Goal: Task Accomplishment & Management: Complete application form

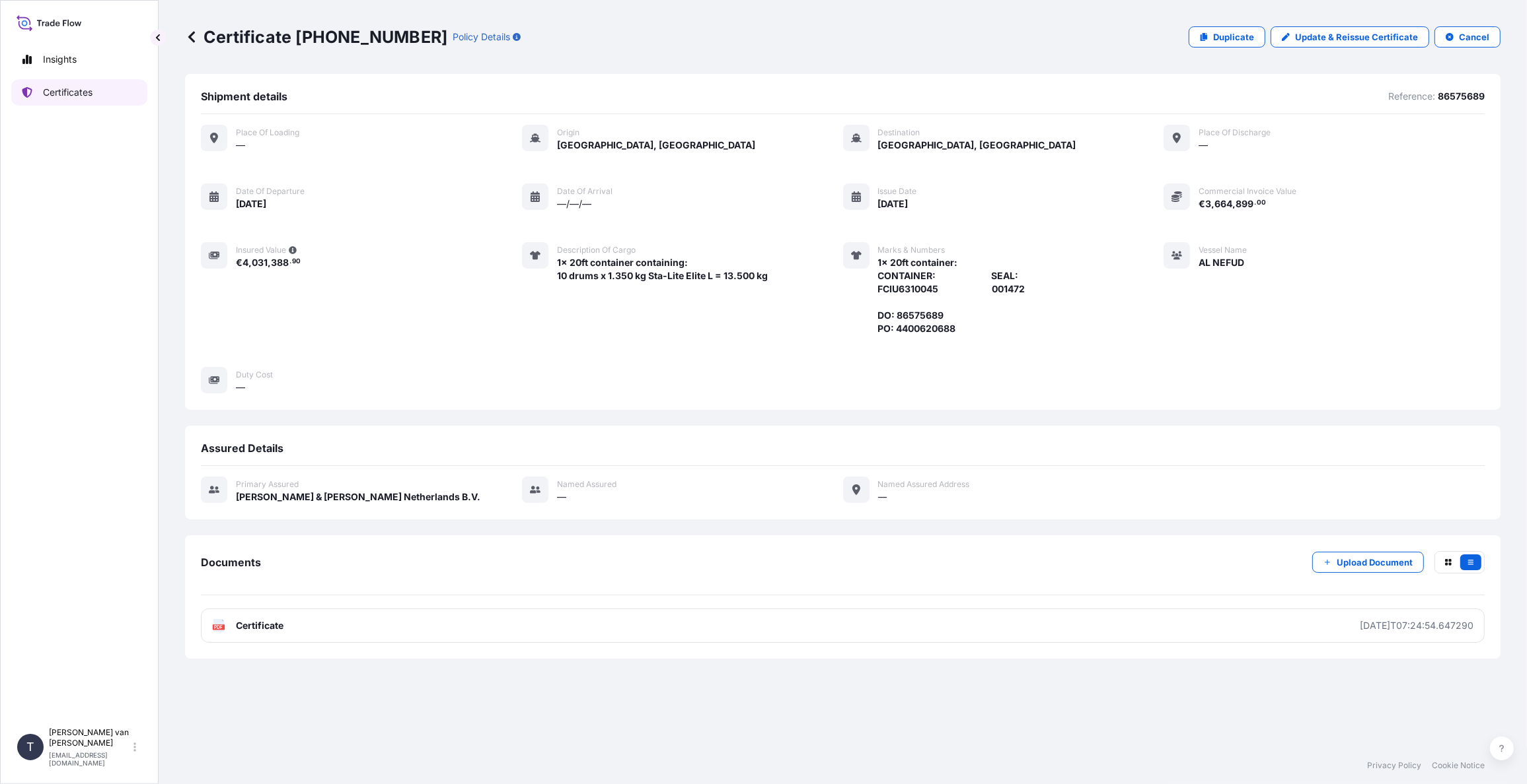
click at [101, 97] on link "Certificates" at bounding box center [79, 92] width 136 height 26
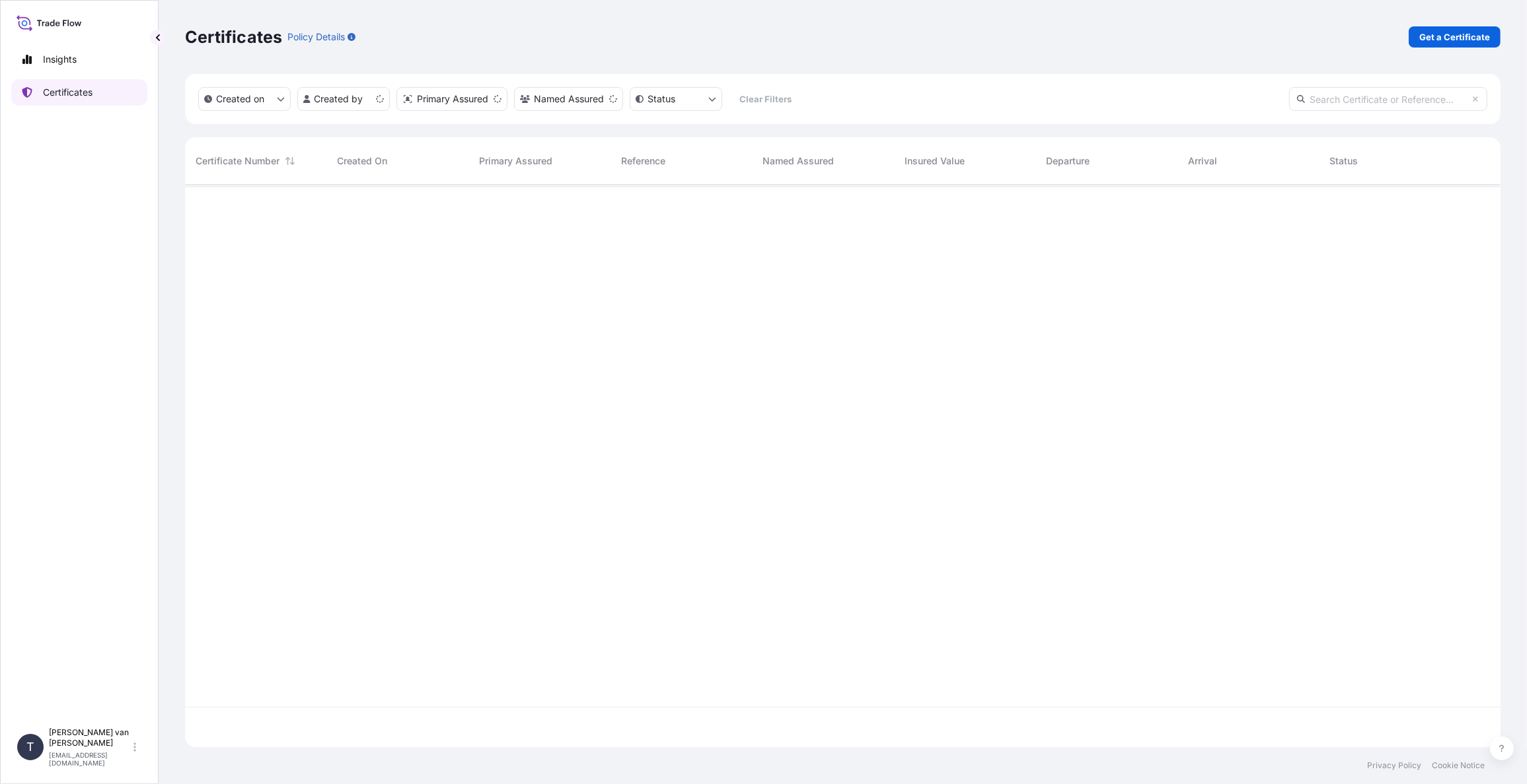
scroll to position [560, 1305]
click at [1443, 26] on link "Get a Certificate" at bounding box center [1453, 36] width 92 height 21
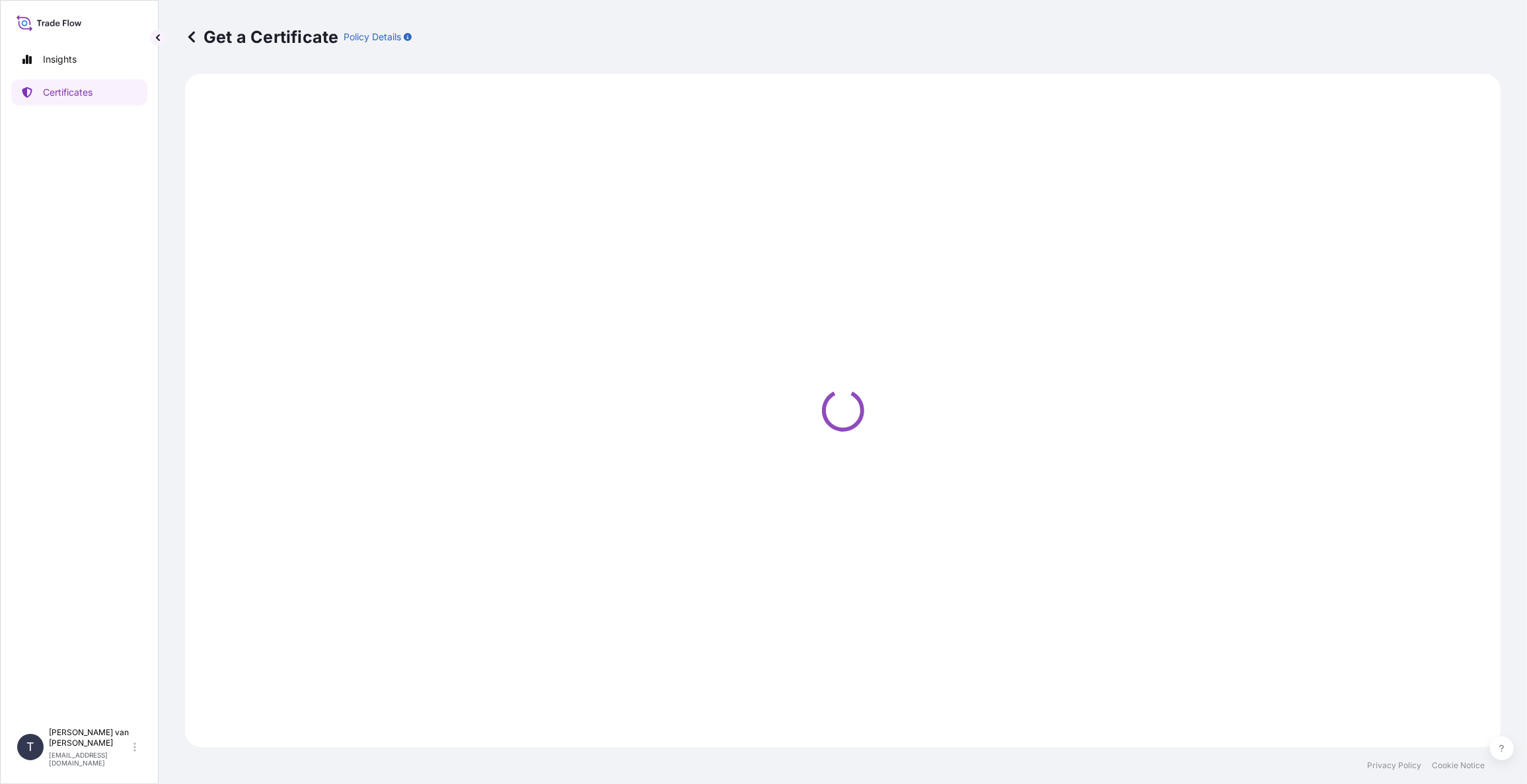
select select "Sea"
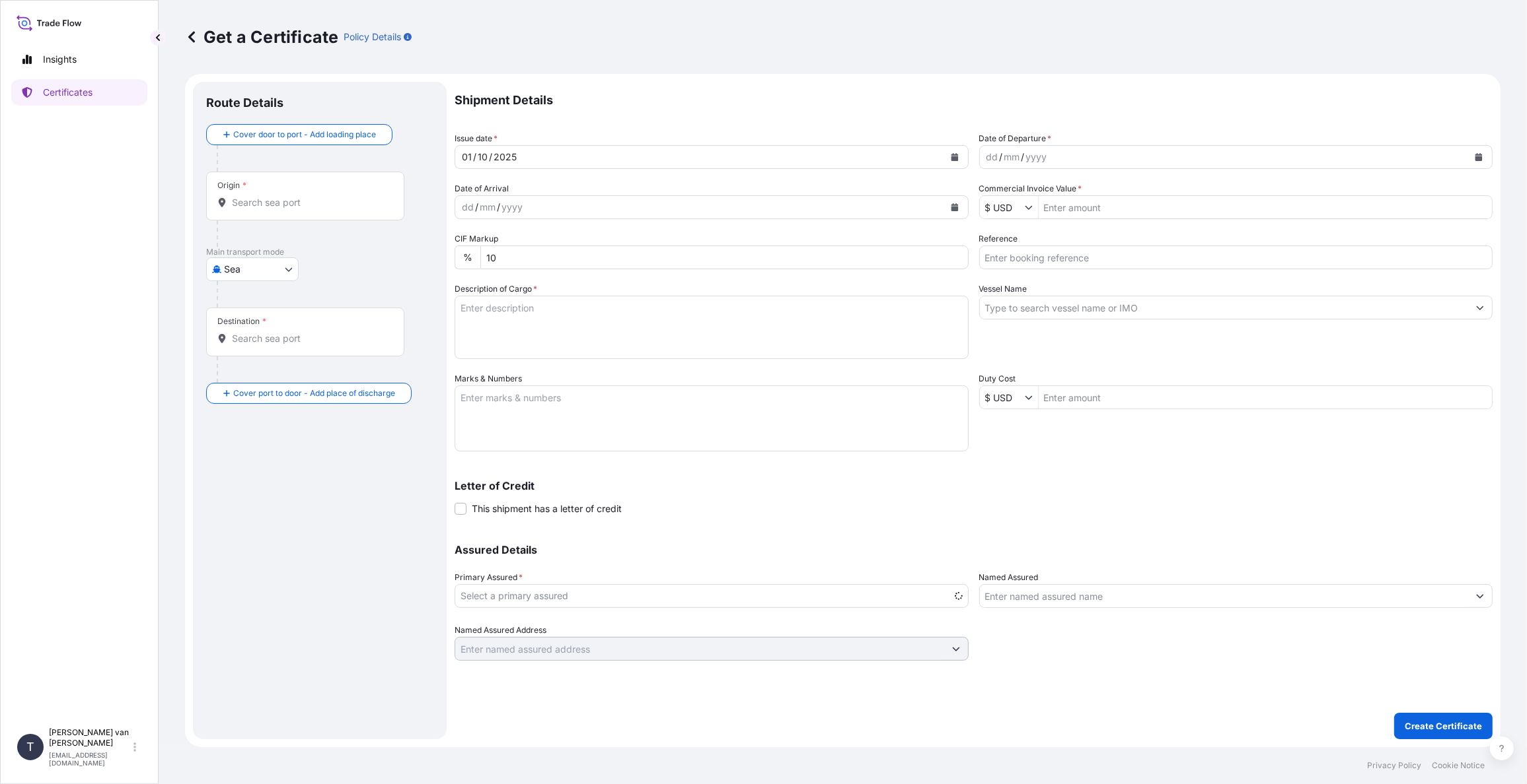
click at [1070, 161] on div "dd / mm / yyyy" at bounding box center [1224, 157] width 488 height 24
click at [1479, 158] on icon "Calendar" at bounding box center [1479, 157] width 7 height 8
click at [1052, 244] on div "1" at bounding box center [1052, 243] width 24 height 24
click at [1069, 210] on input "Commercial Invoice Value *" at bounding box center [1266, 207] width 454 height 24
type input "2,343,750"
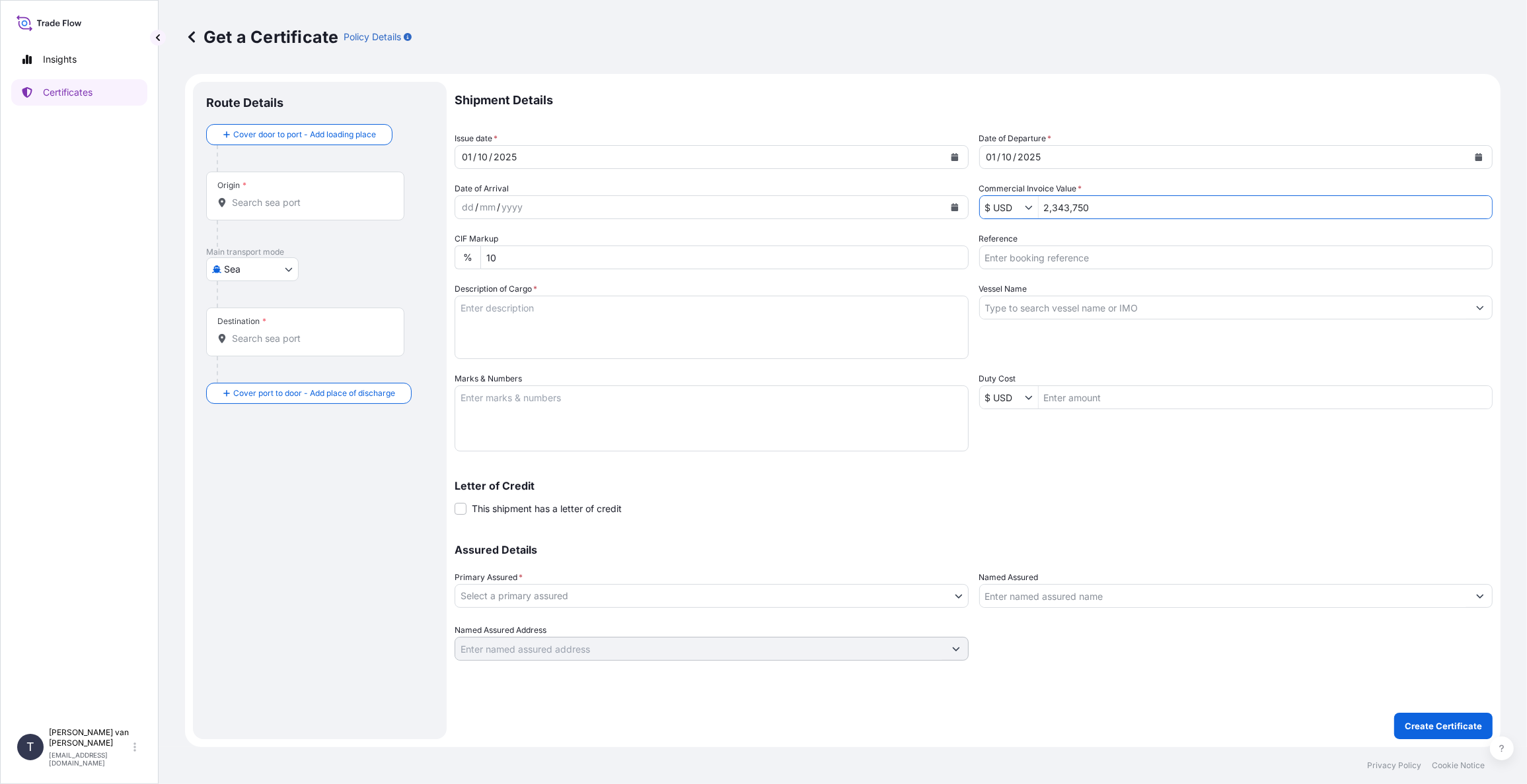
click at [1025, 211] on icon "Show suggestions" at bounding box center [1029, 207] width 8 height 8
click at [1012, 237] on div "€ EUR" at bounding box center [1025, 239] width 86 height 24
type input "€ EUR"
click at [1035, 263] on input "Reference" at bounding box center [1236, 258] width 514 height 24
type input "86560901"
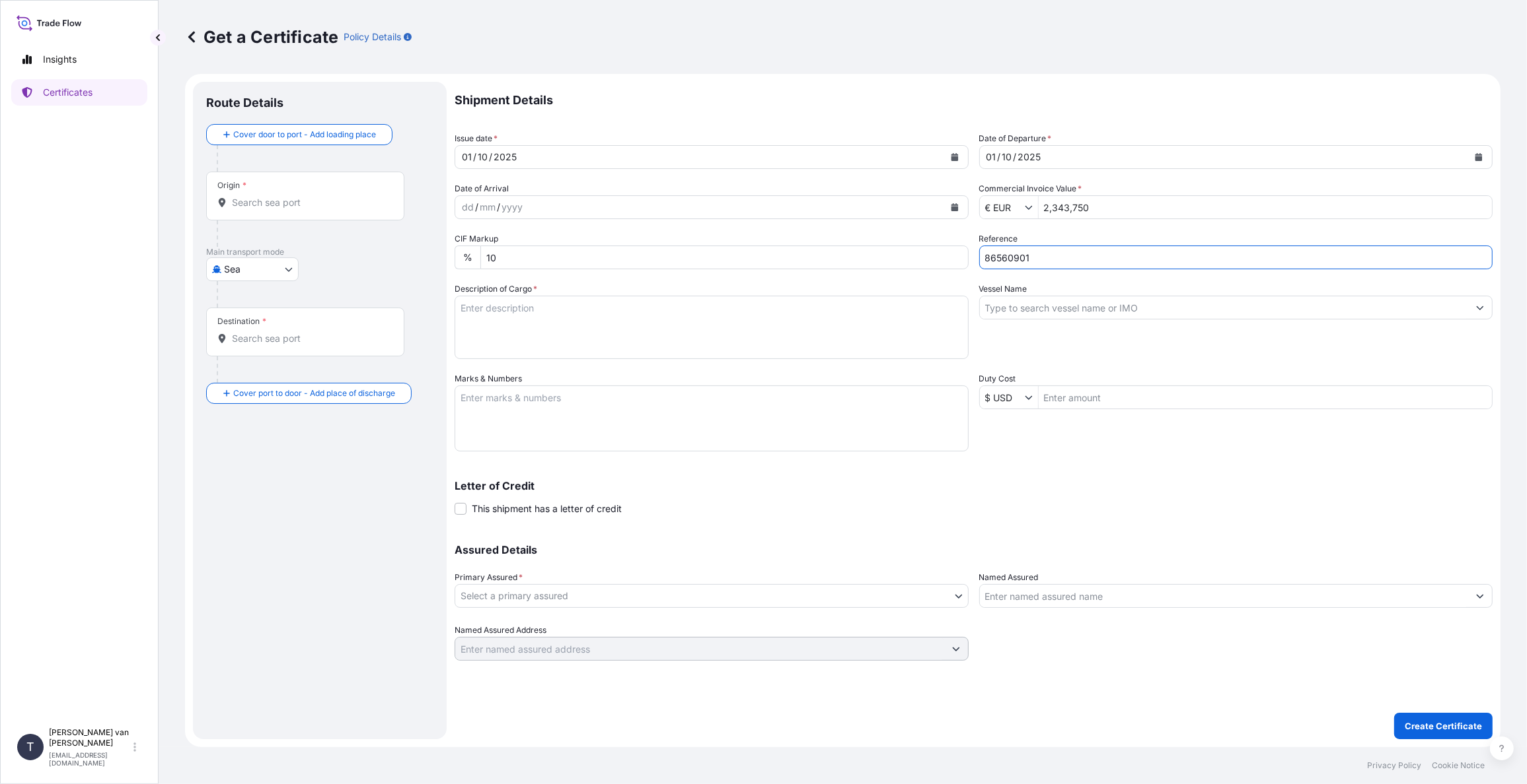
click at [1028, 309] on input "Vessel Name" at bounding box center [1224, 308] width 488 height 24
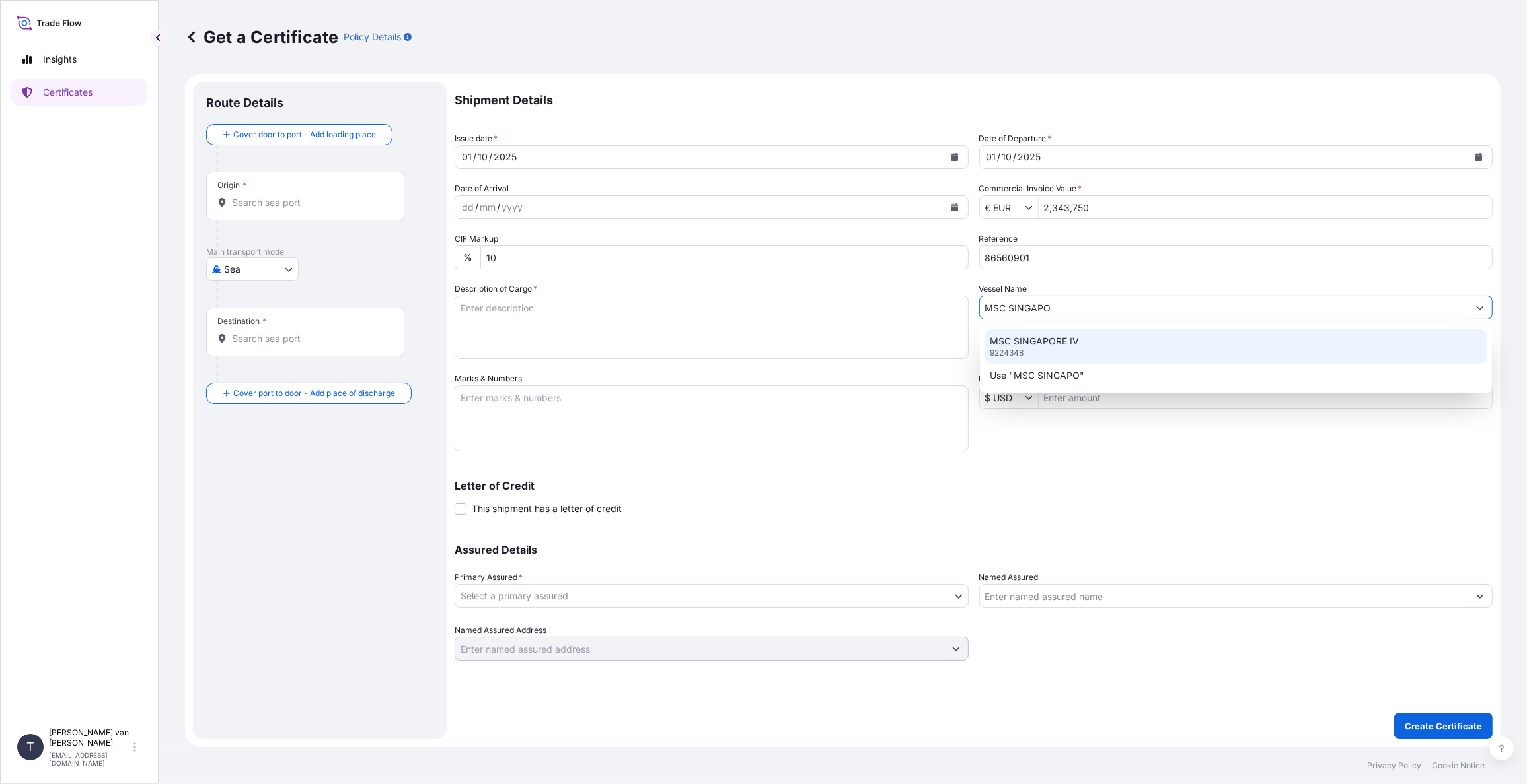
click at [1069, 351] on div "MSC SINGAPORE IV 9224348" at bounding box center [1236, 347] width 502 height 34
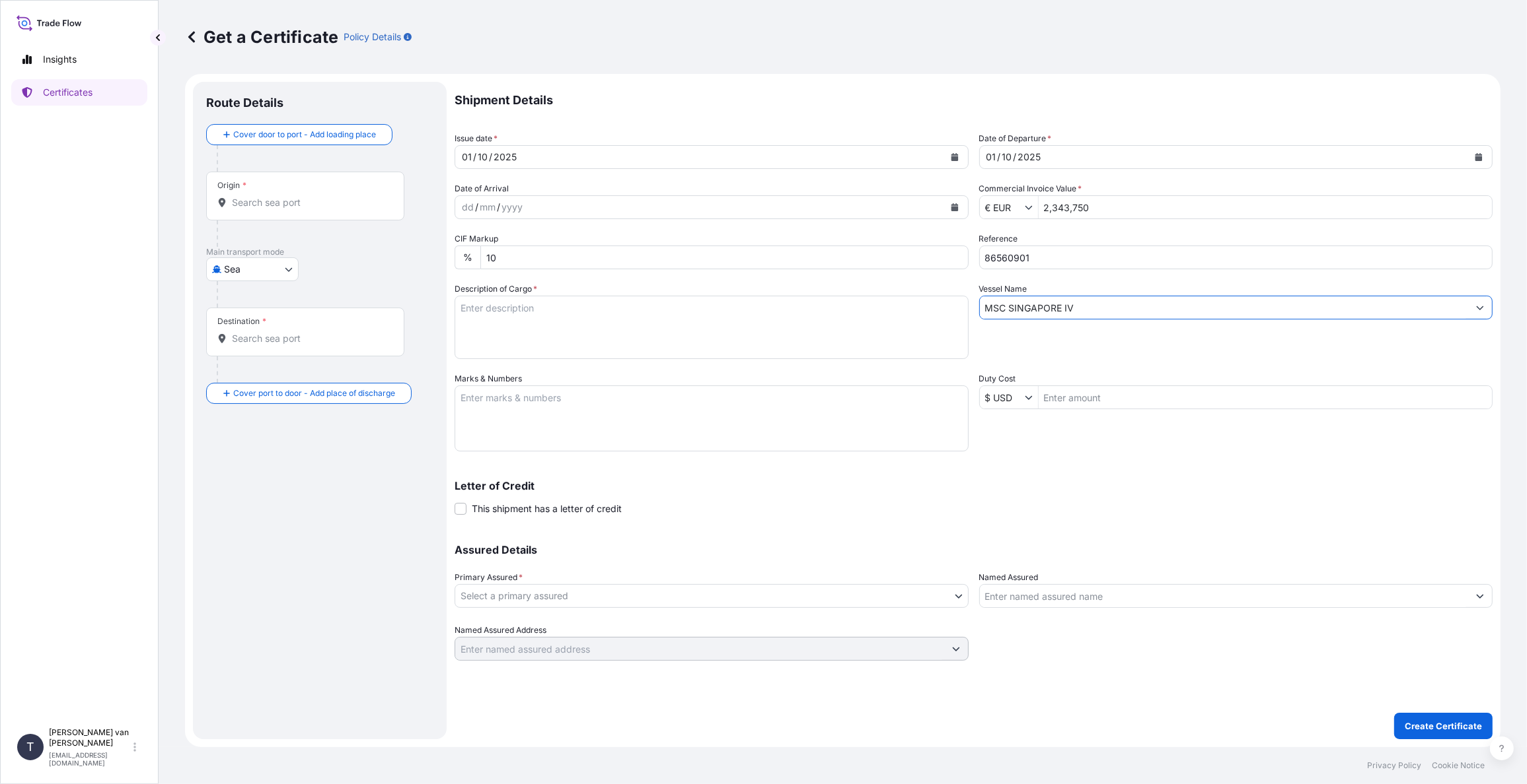
type input "MSC SINGAPORE IV"
click at [467, 325] on textarea "Description of Cargo *" at bounding box center [712, 328] width 514 height 64
drag, startPoint x: 498, startPoint y: 312, endPoint x: 511, endPoint y: 311, distance: 13.0
click at [505, 311] on textarea "1x 20ft container containing: 500 bags x 25 kg Merigel 341 = 12.500 kg" at bounding box center [712, 328] width 514 height 64
drag, startPoint x: 533, startPoint y: 307, endPoint x: 455, endPoint y: 304, distance: 78.1
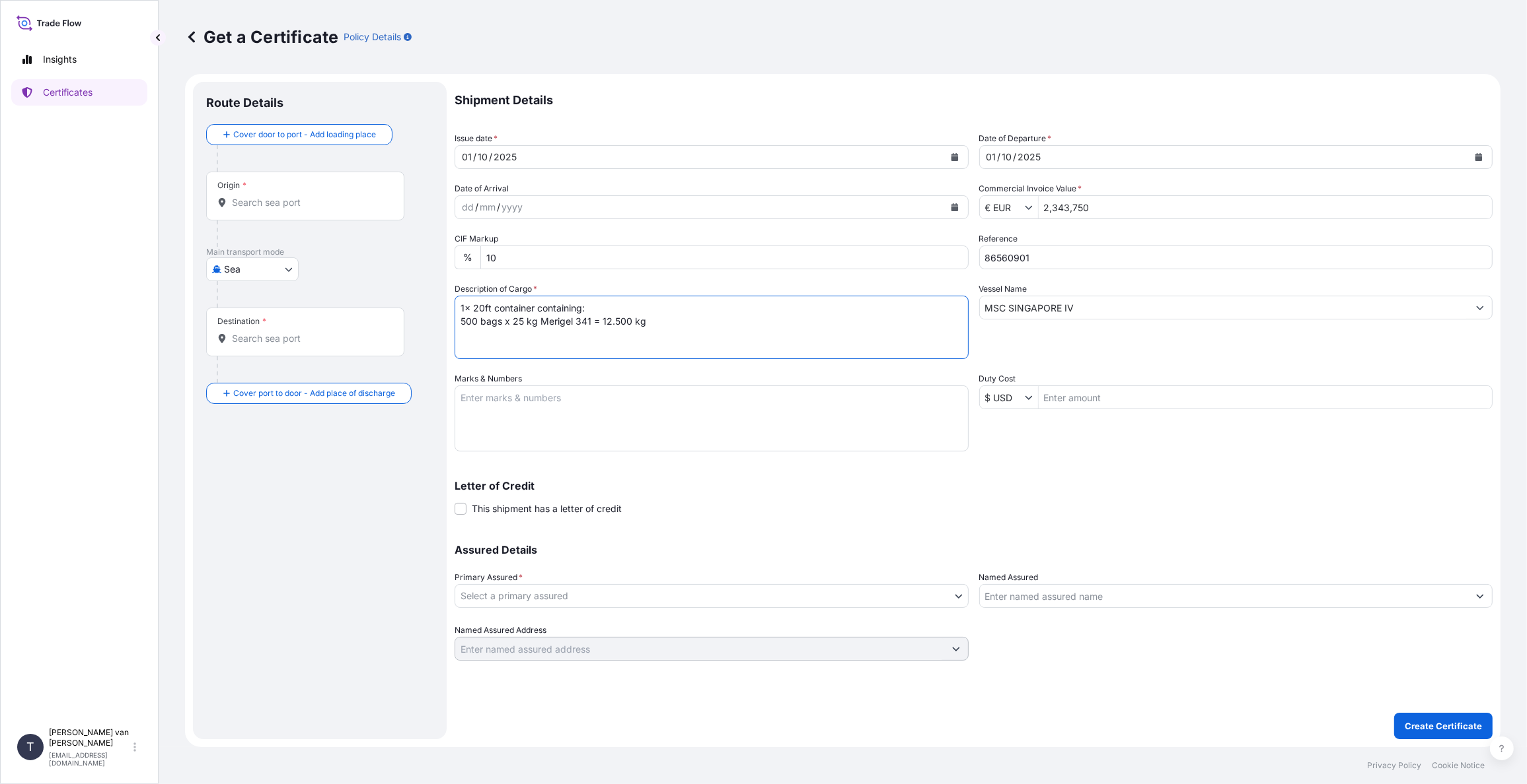
click at [455, 304] on textarea "1x 20ft container containing: 500 bags x 25 kg Merigel 341 = 12.500 kg" at bounding box center [712, 328] width 514 height 64
type textarea "1x 20ft container containing: 500 bags x 25 kg Merigel 341 = 12.500 kg"
click at [478, 386] on textarea "Marks & Numbers" at bounding box center [712, 418] width 514 height 66
paste textarea "1x 20ft container"
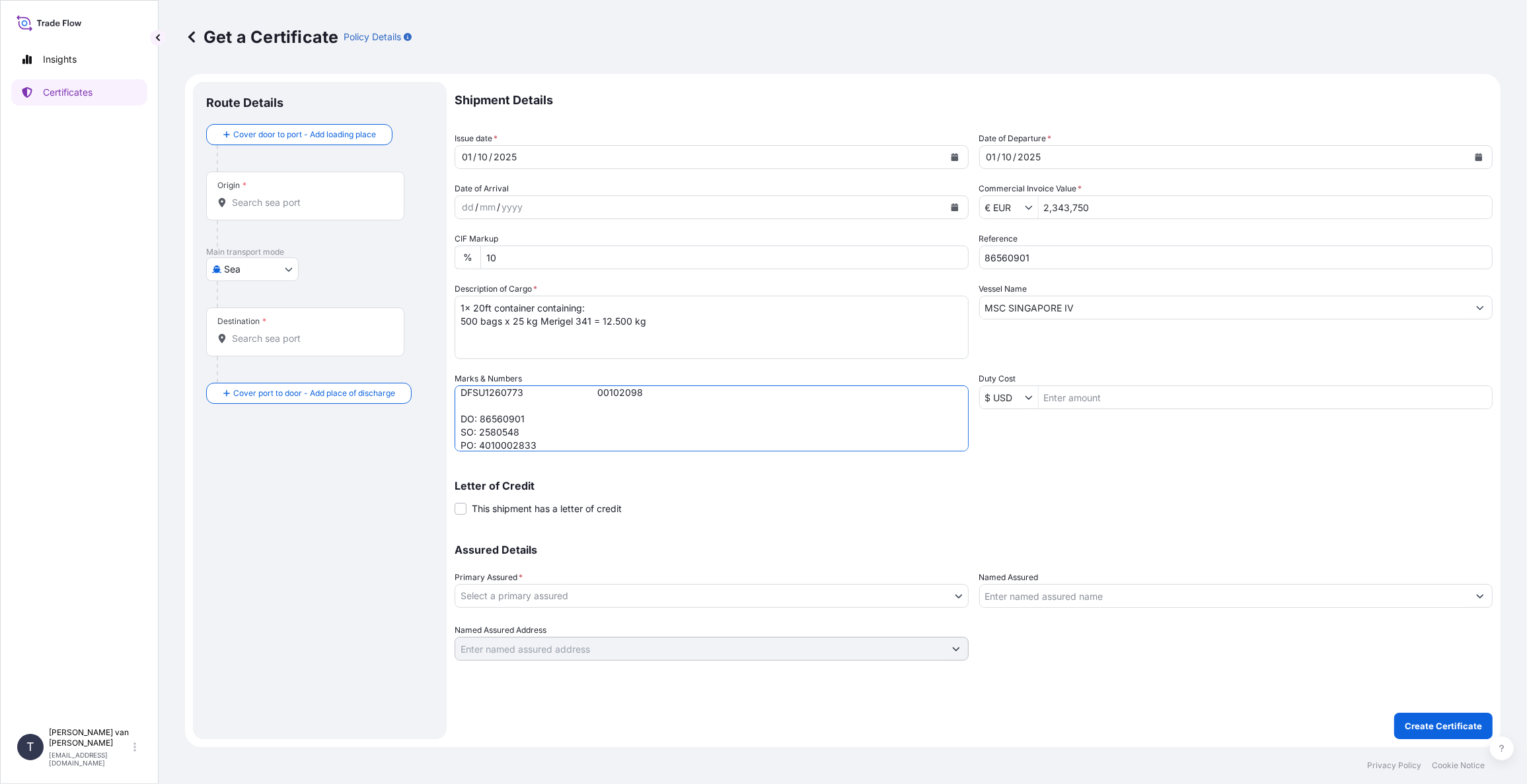
type textarea "1x 20ft container: CONTAINER: SEAL: DFSU1260773 00102098 DO: 86560901 SO: 25805…"
click at [517, 603] on body "Insights Certificates T [PERSON_NAME] van t Hoenderdaal [EMAIL_ADDRESS][DOMAIN_…" at bounding box center [764, 392] width 1527 height 784
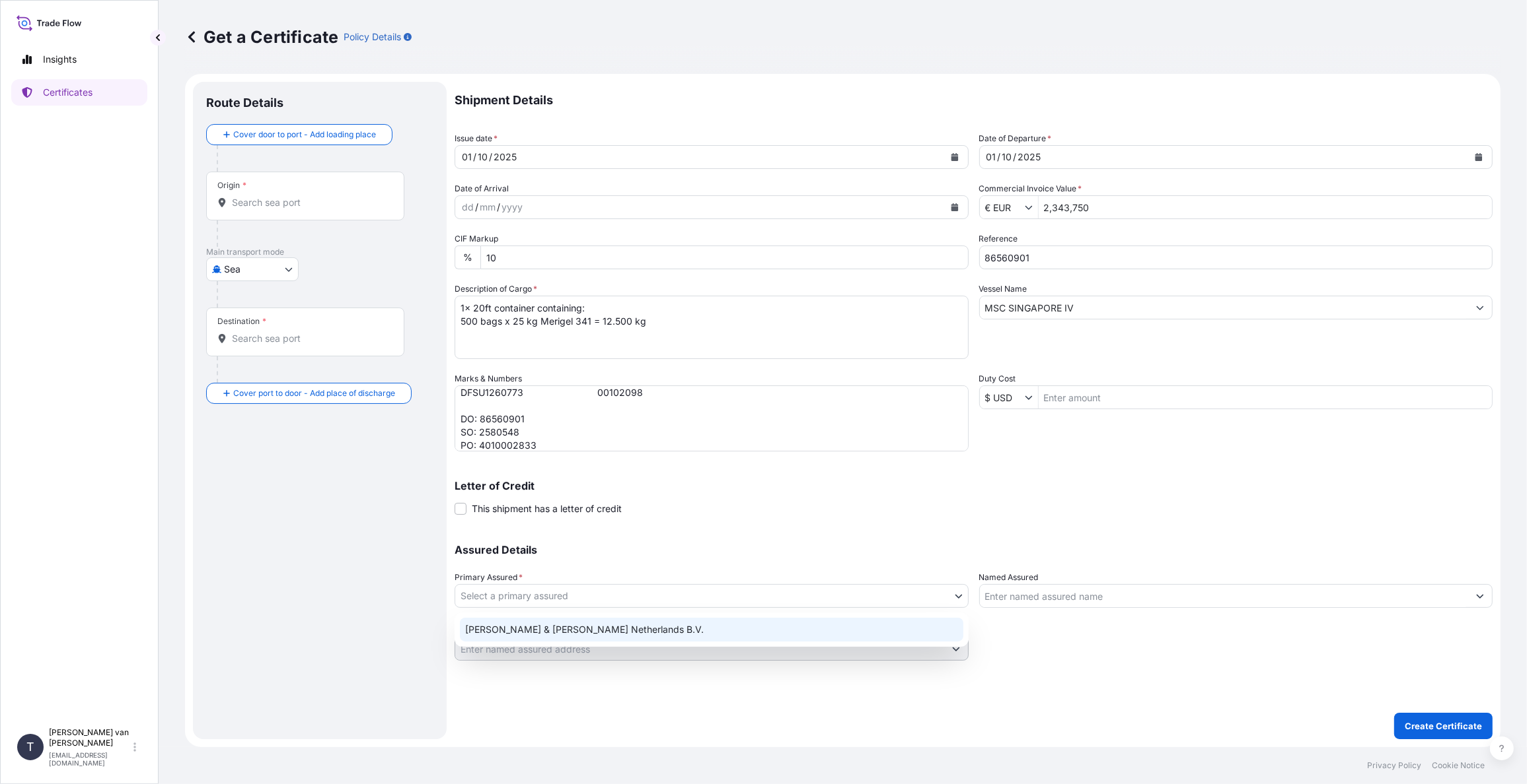
click at [506, 634] on div "[PERSON_NAME] & [PERSON_NAME] Netherlands B.V." at bounding box center [711, 630] width 503 height 24
select select "31666"
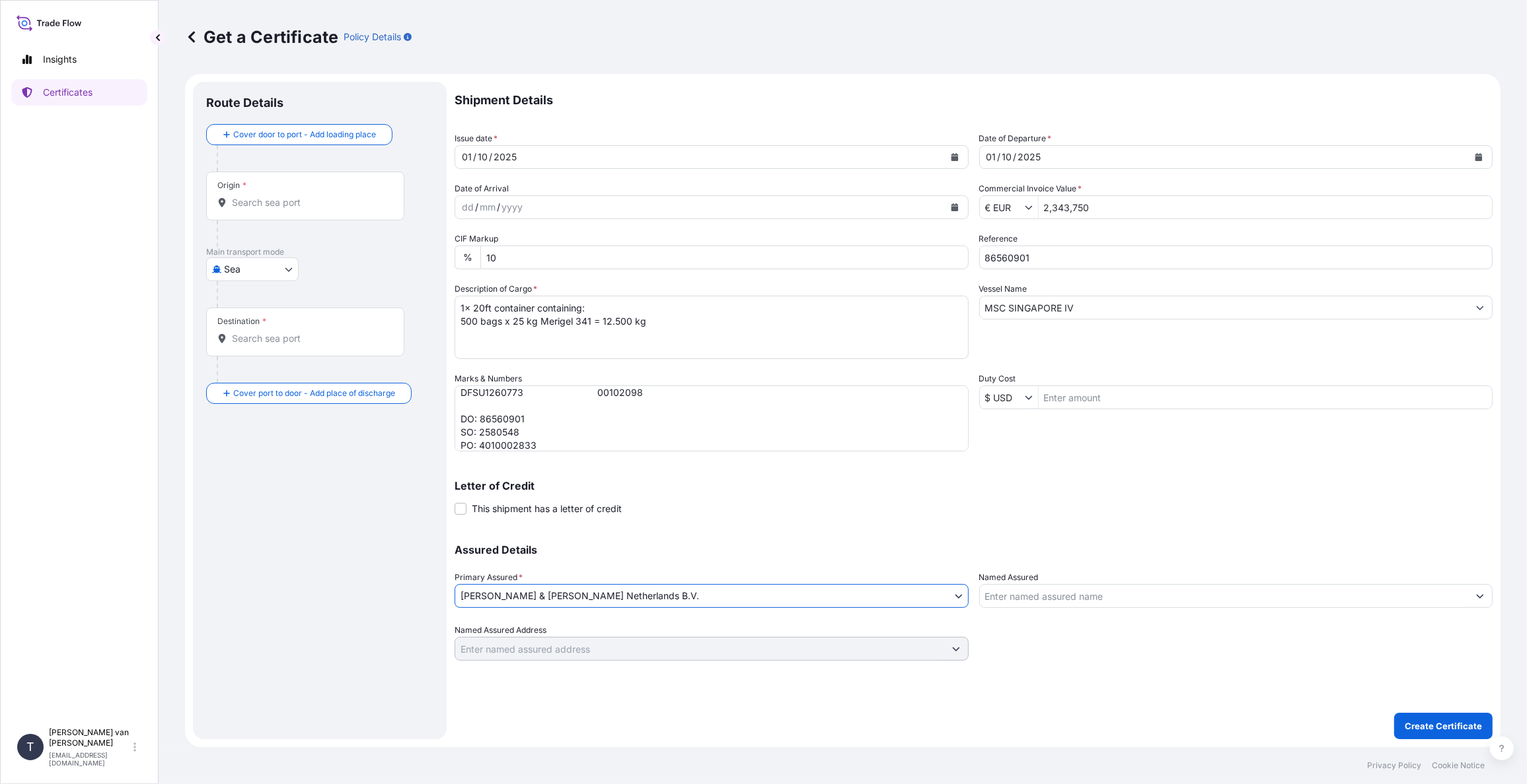
click at [270, 191] on div "Origin *" at bounding box center [305, 196] width 198 height 49
click at [270, 196] on input "Origin *" at bounding box center [310, 202] width 156 height 14
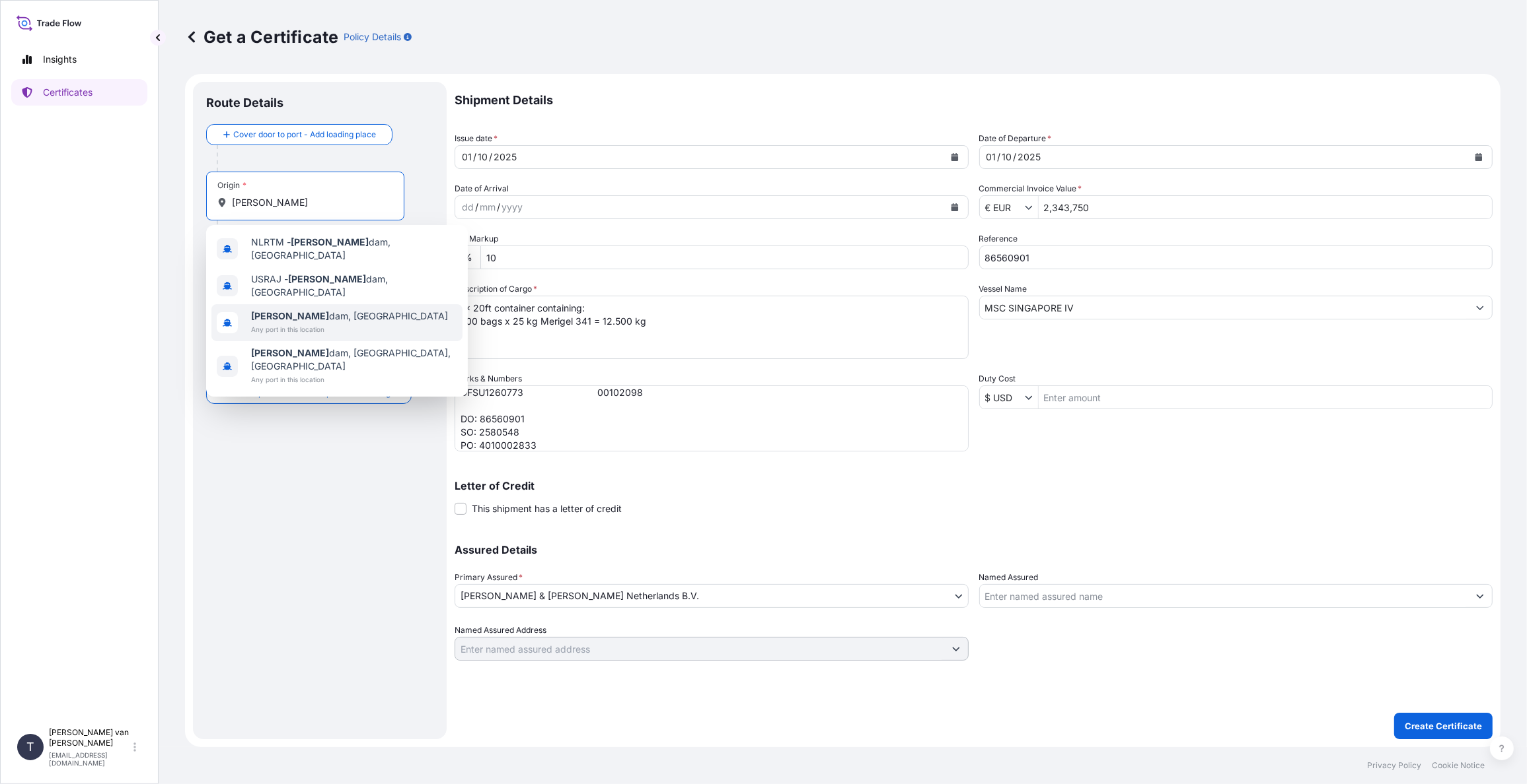
click at [295, 309] on span "[PERSON_NAME] dam, [GEOGRAPHIC_DATA]" at bounding box center [350, 316] width 197 height 14
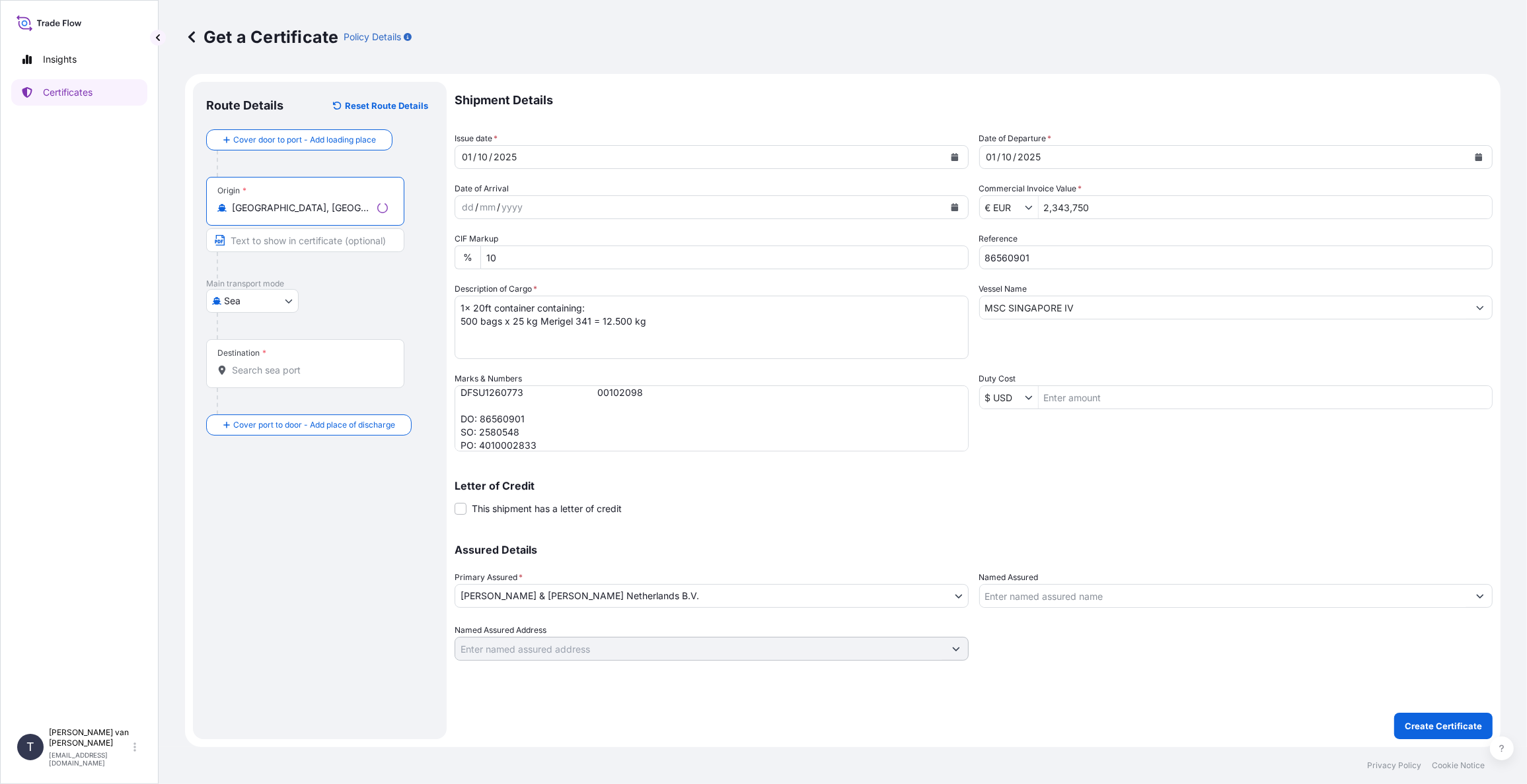
type input "[GEOGRAPHIC_DATA], [GEOGRAPHIC_DATA]"
drag, startPoint x: 257, startPoint y: 377, endPoint x: 257, endPoint y: 389, distance: 12.0
click at [257, 389] on div "Destination *" at bounding box center [320, 377] width 227 height 75
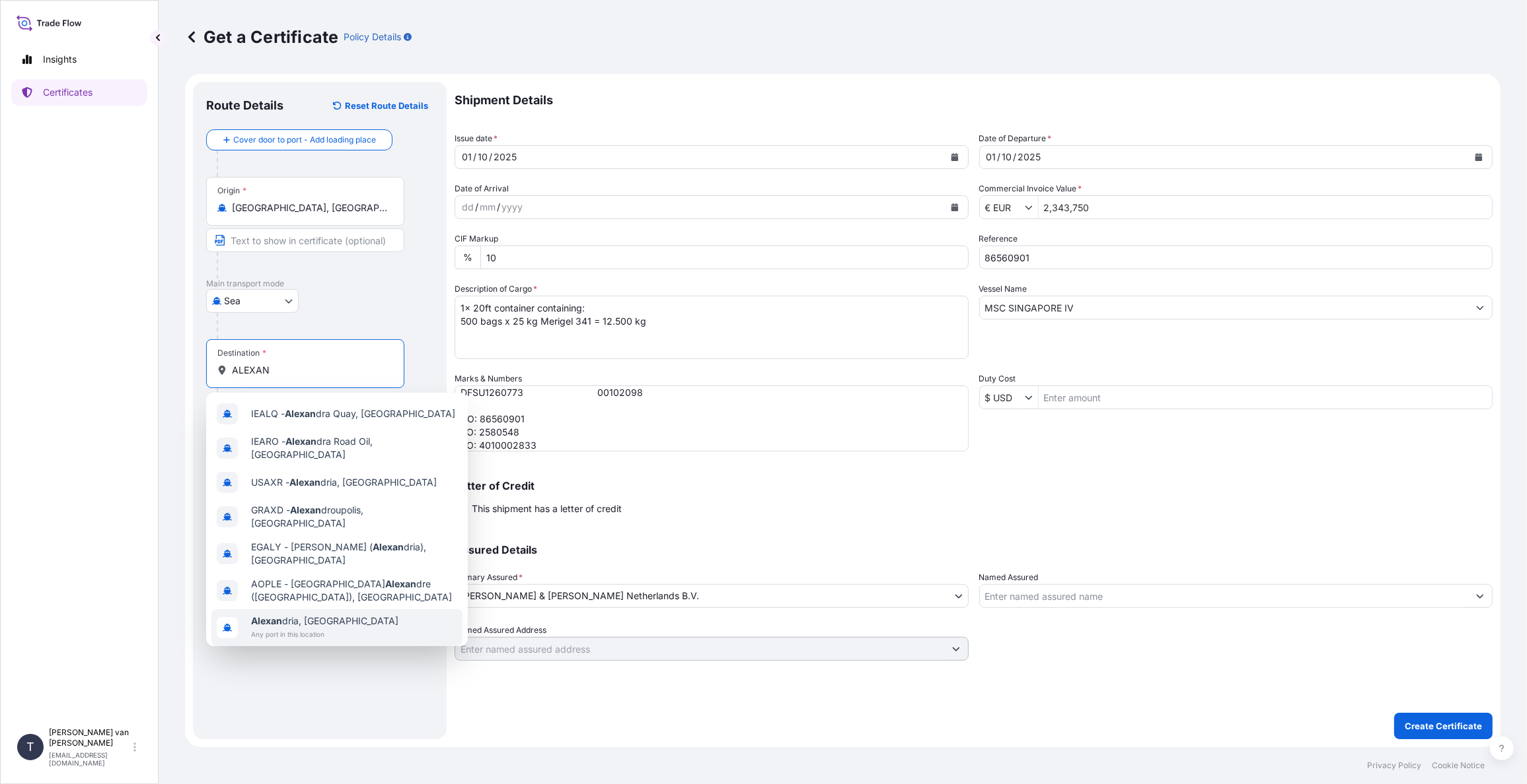
click at [285, 614] on span "[PERSON_NAME], [GEOGRAPHIC_DATA]" at bounding box center [325, 621] width 147 height 14
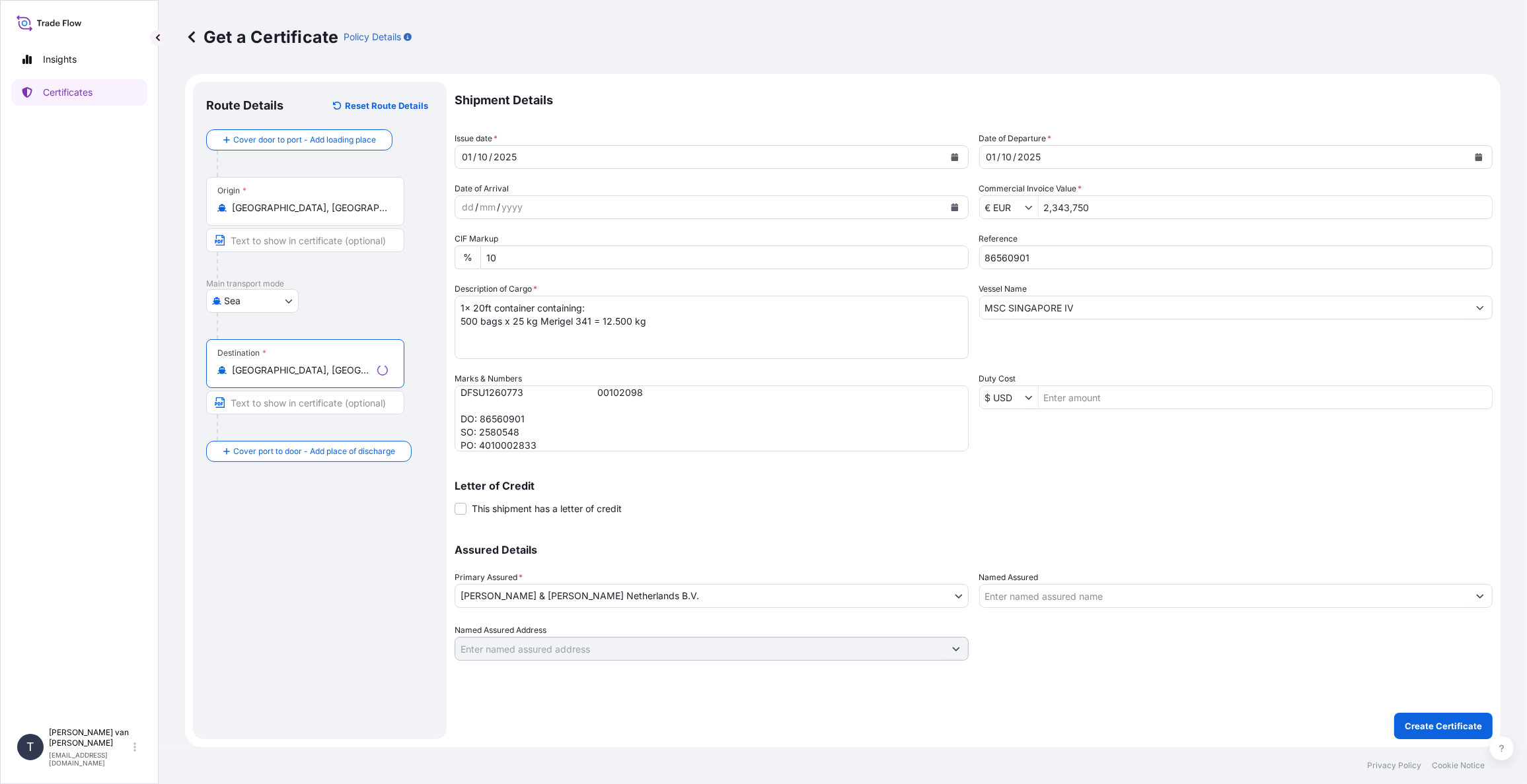
scroll to position [37, 0]
type input "[GEOGRAPHIC_DATA], [GEOGRAPHIC_DATA]"
click at [550, 445] on textarea "1x 20ft container: CONTAINER: SEAL: DFSU1260773 00102098 DO: 86560901 SO: 25805…" at bounding box center [712, 418] width 514 height 66
type textarea "1x 20ft container: CONTAINER: SEAL: DFSU1260773 00102098 DO: 86560901 SO: 25805…"
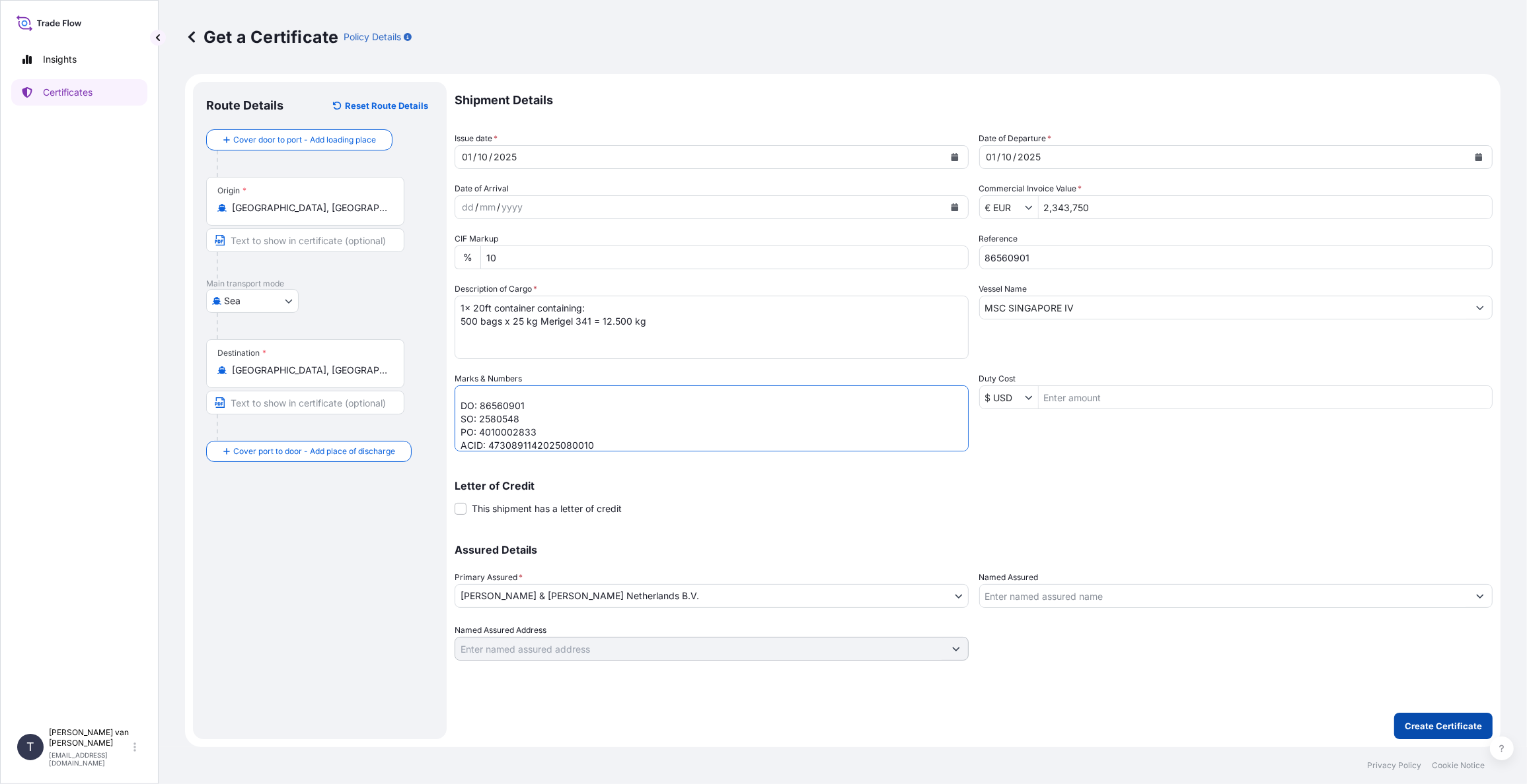
click at [1472, 726] on p "Create Certificate" at bounding box center [1443, 726] width 77 height 14
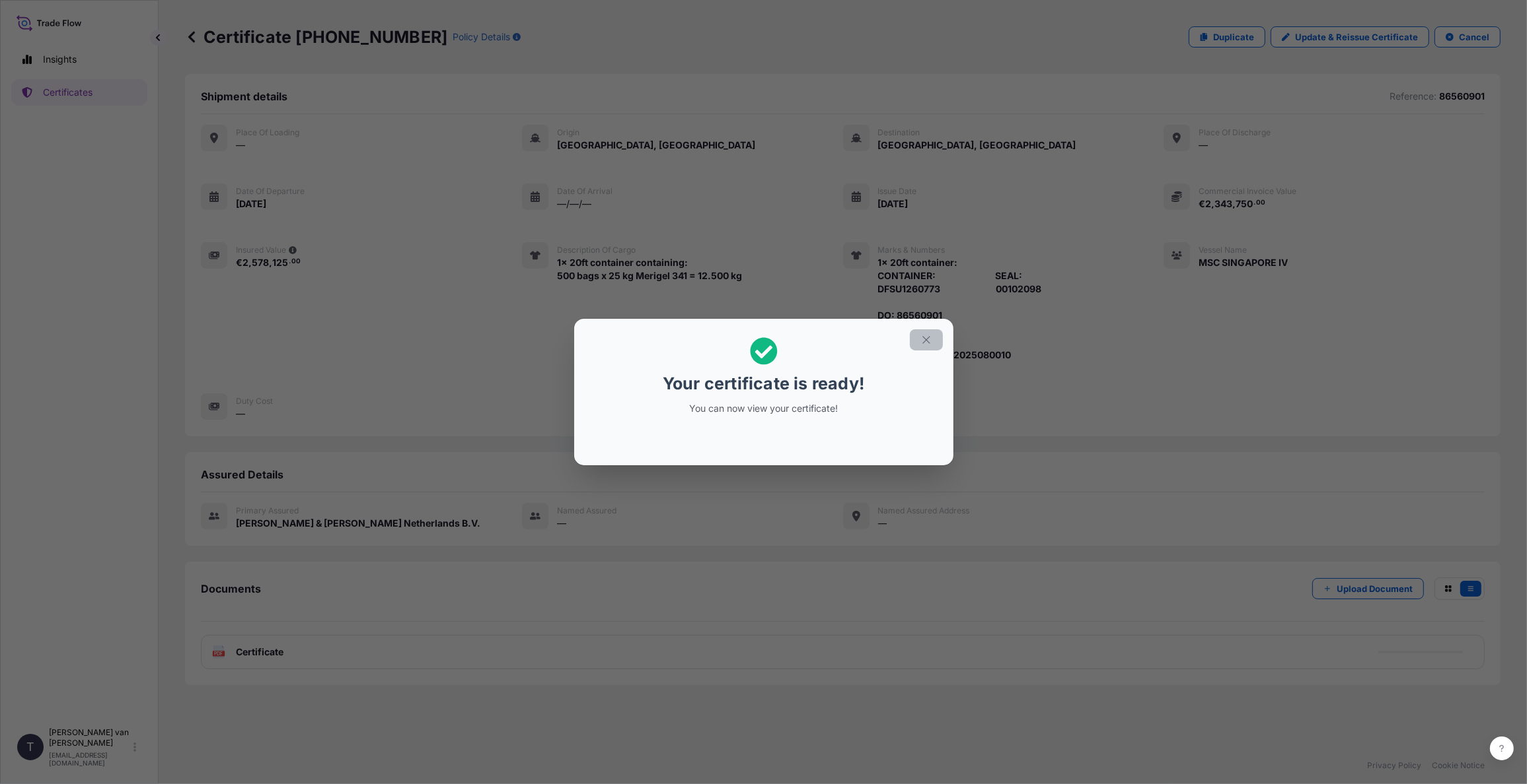
click at [925, 342] on icon "button" at bounding box center [926, 339] width 12 height 12
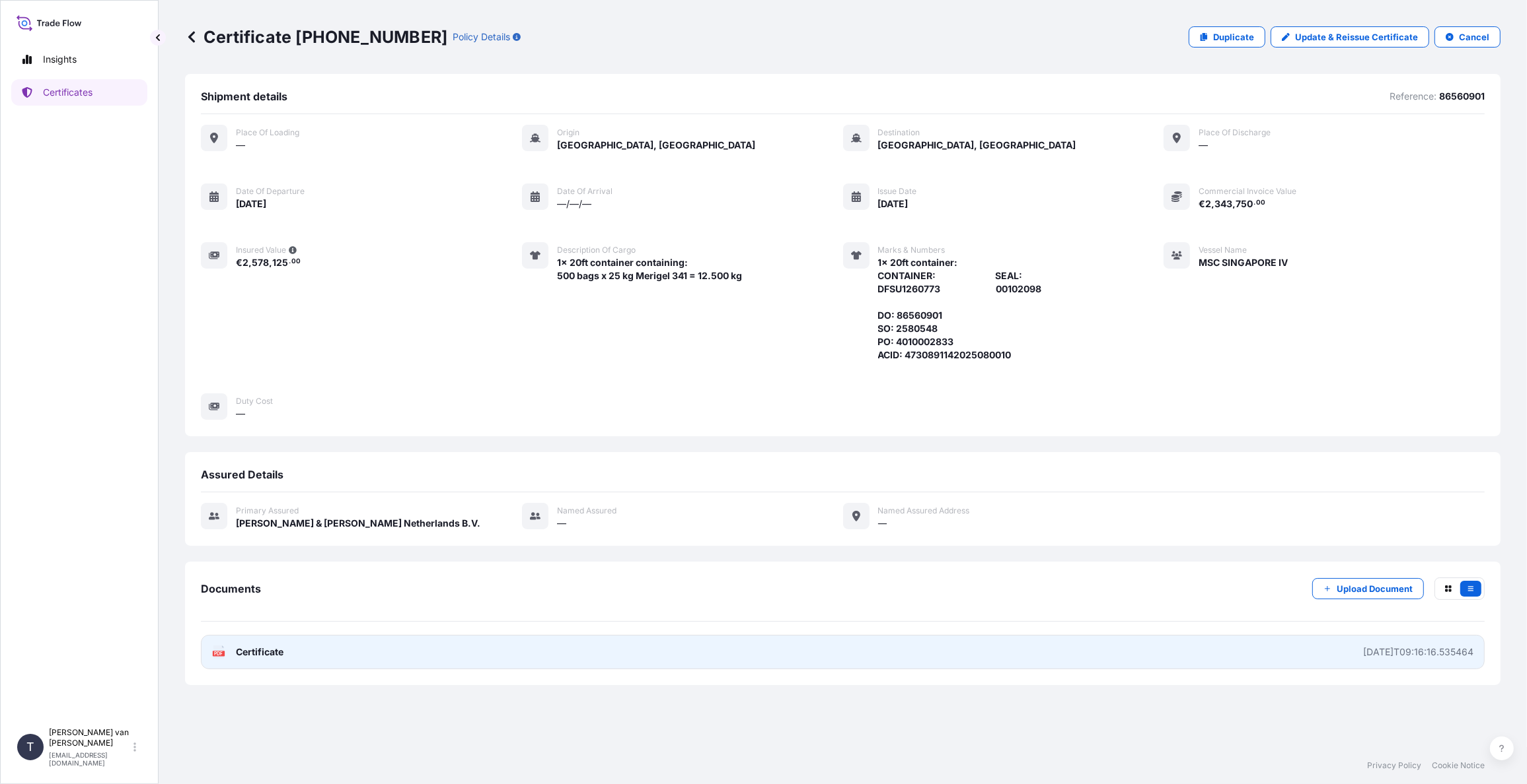
click at [250, 654] on span "Certificate" at bounding box center [260, 652] width 47 height 14
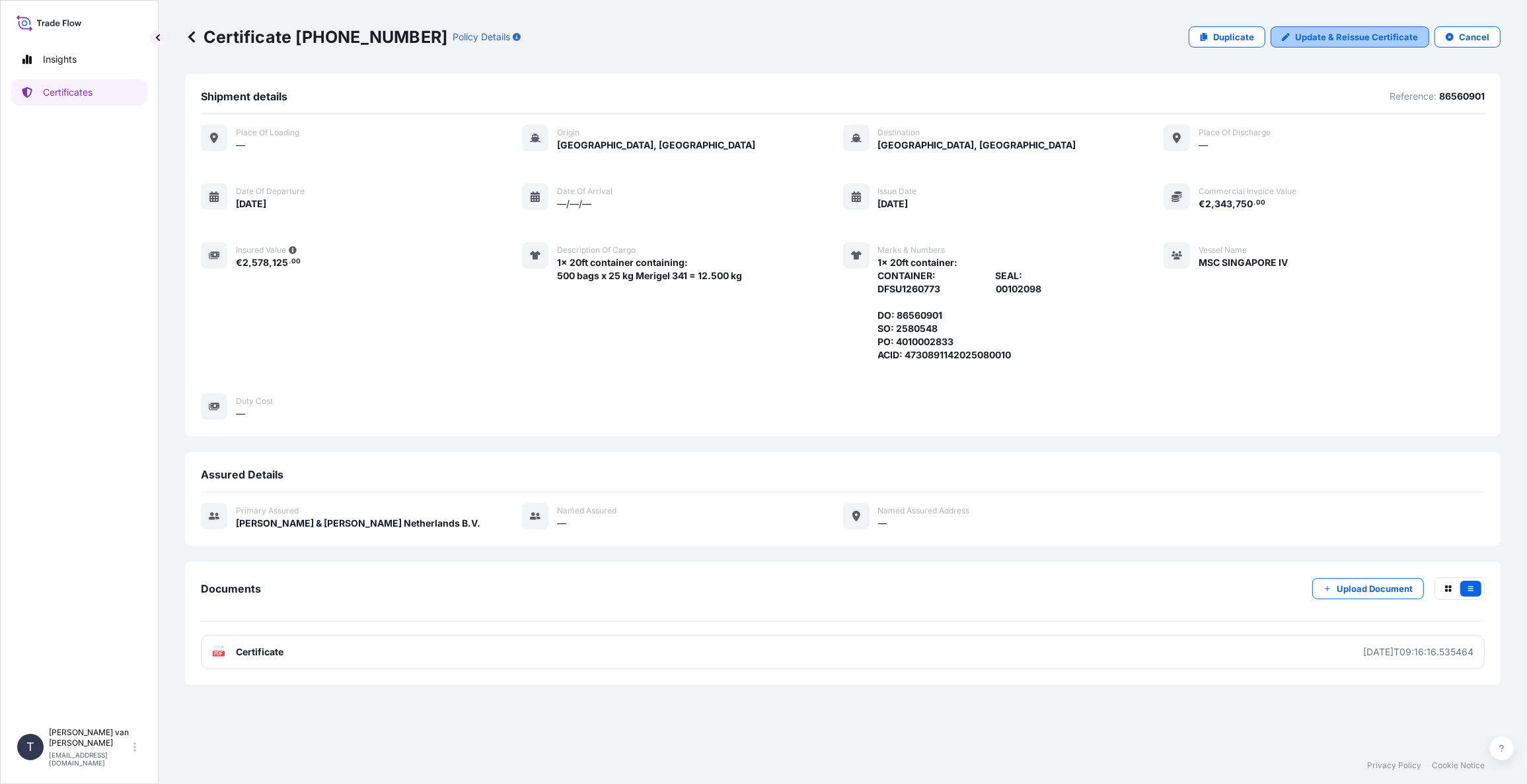
click at [1357, 39] on p "Update & Reissue Certificate" at bounding box center [1355, 36] width 123 height 14
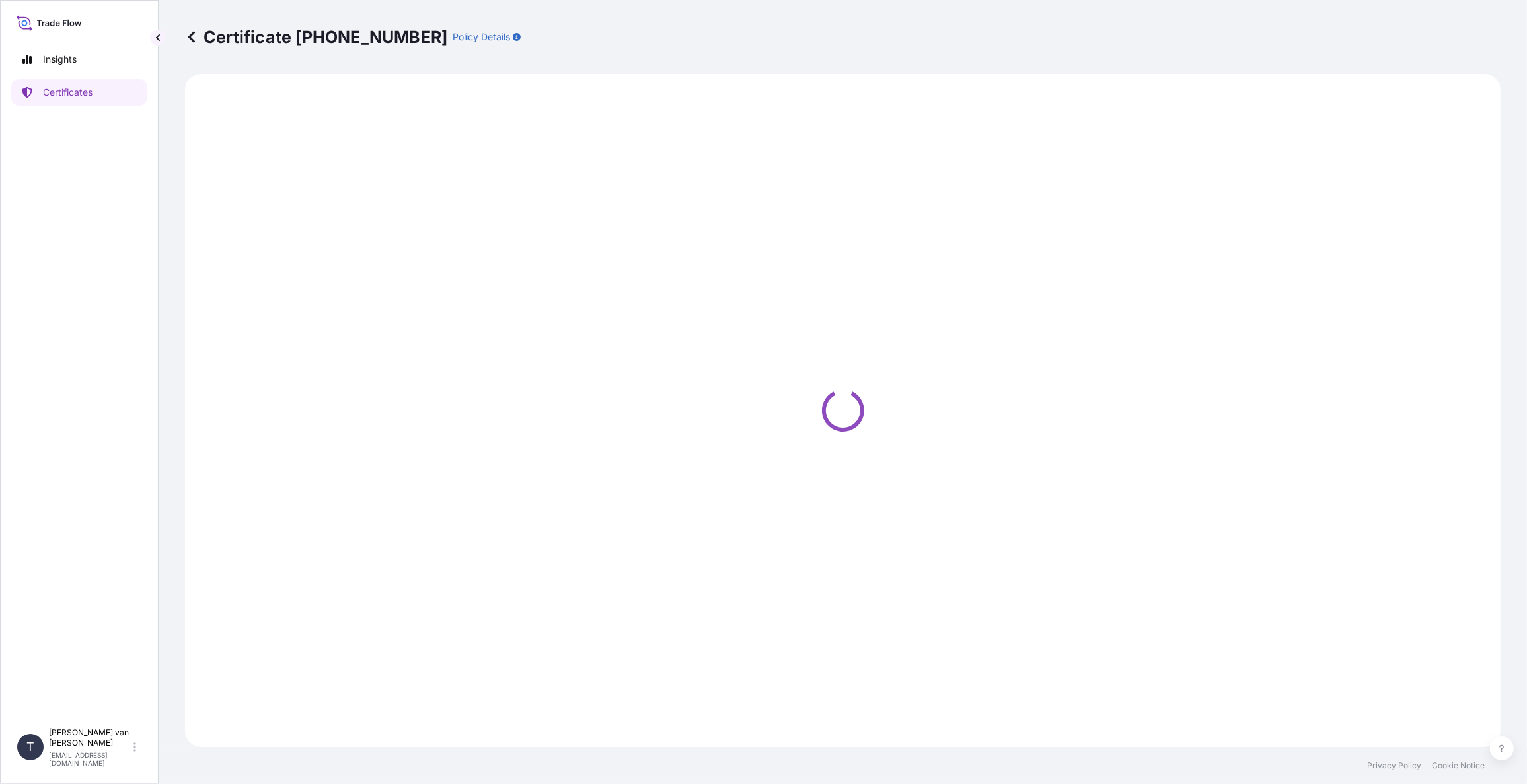
select select "Sea"
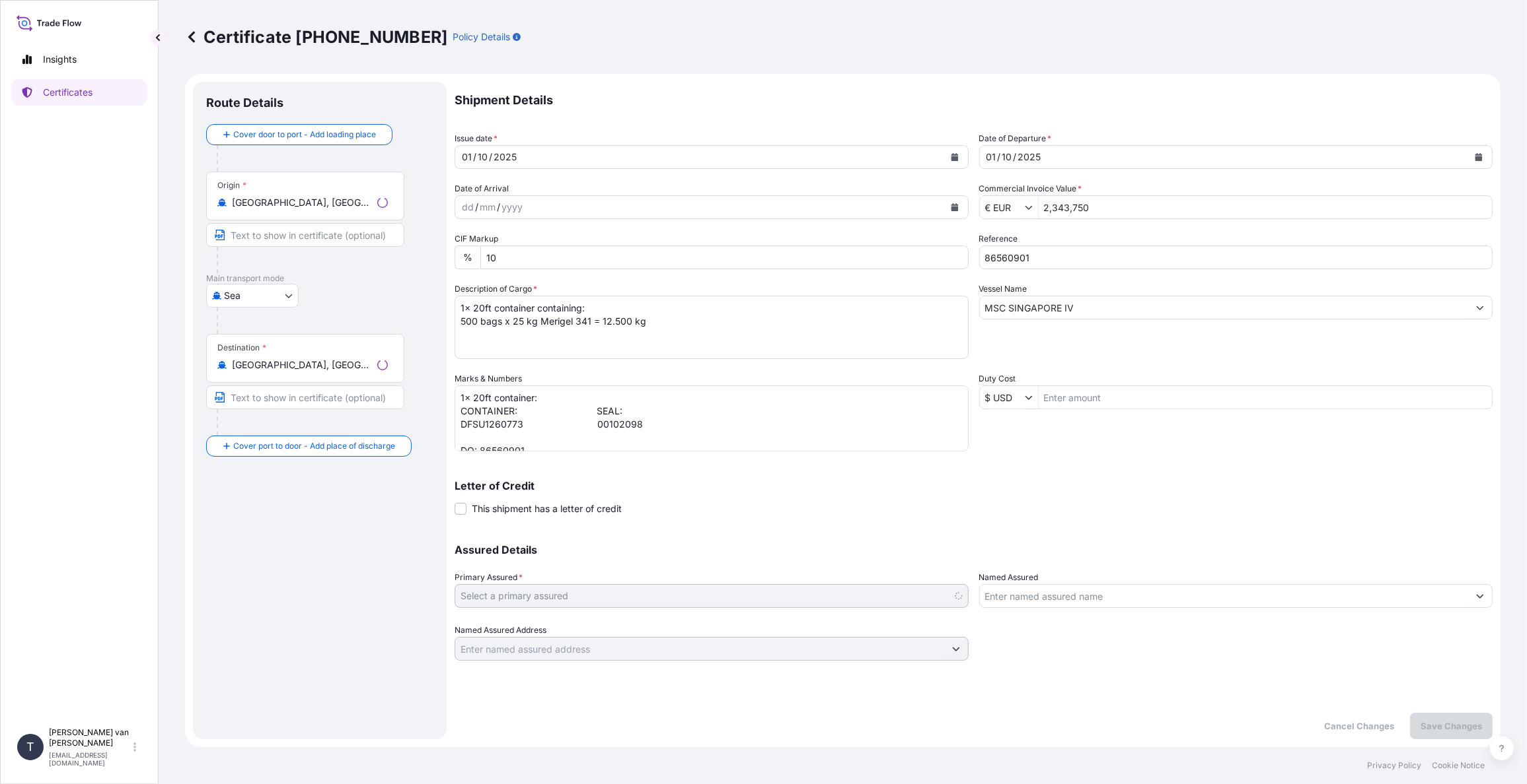
select select "31666"
click at [1102, 205] on input "2,343,750" at bounding box center [1266, 207] width 454 height 24
drag, startPoint x: 1107, startPoint y: 206, endPoint x: 1039, endPoint y: 199, distance: 68.4
click at [1039, 199] on input "2,343,750" at bounding box center [1266, 207] width 454 height 24
type input "23,437.5"
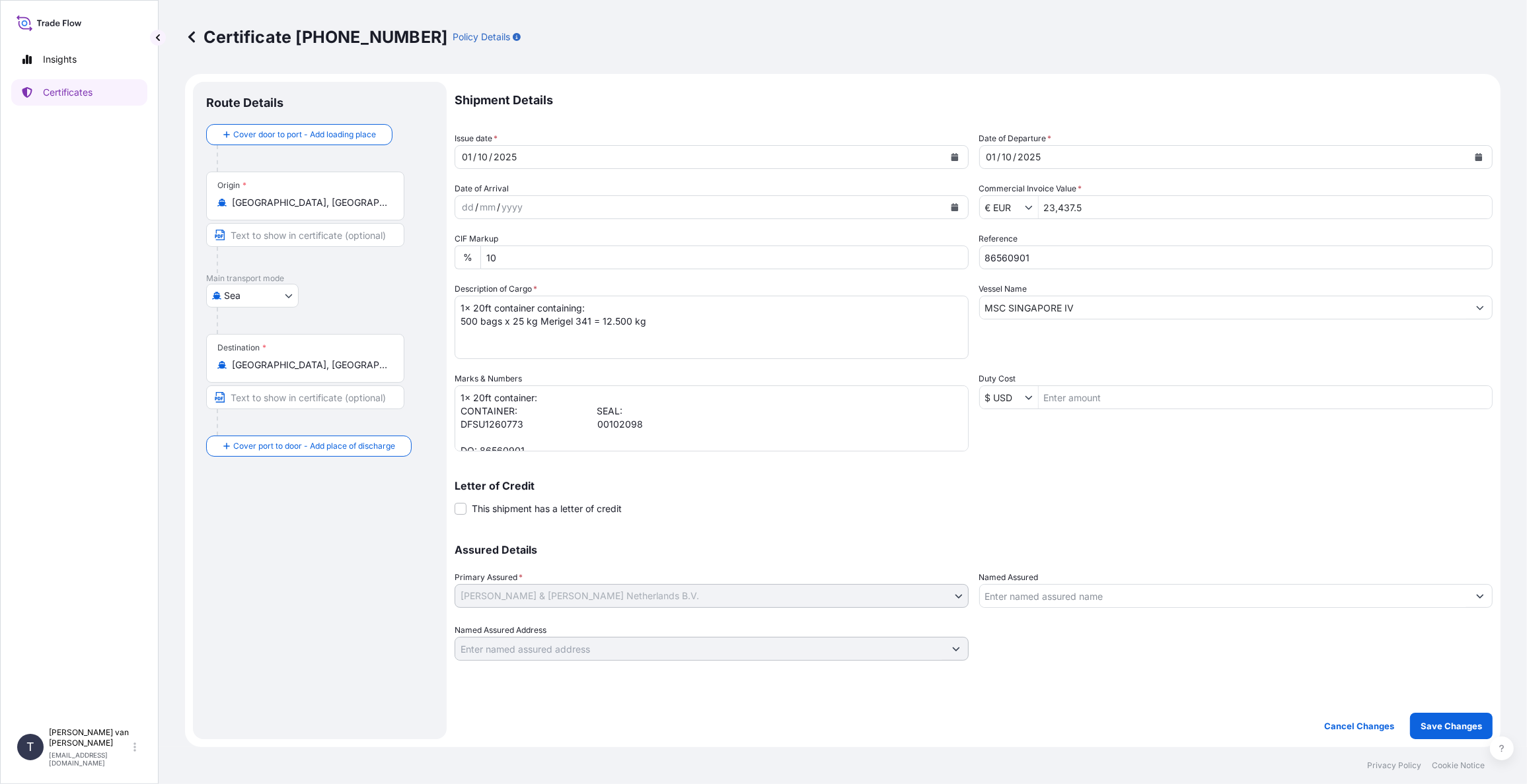
click at [1202, 366] on div "Shipment Details Issue date * [DATE] Date of Departure * [DATE] Date of Arrival…" at bounding box center [973, 371] width 1038 height 579
click at [1441, 731] on p "Save Changes" at bounding box center [1451, 726] width 62 height 14
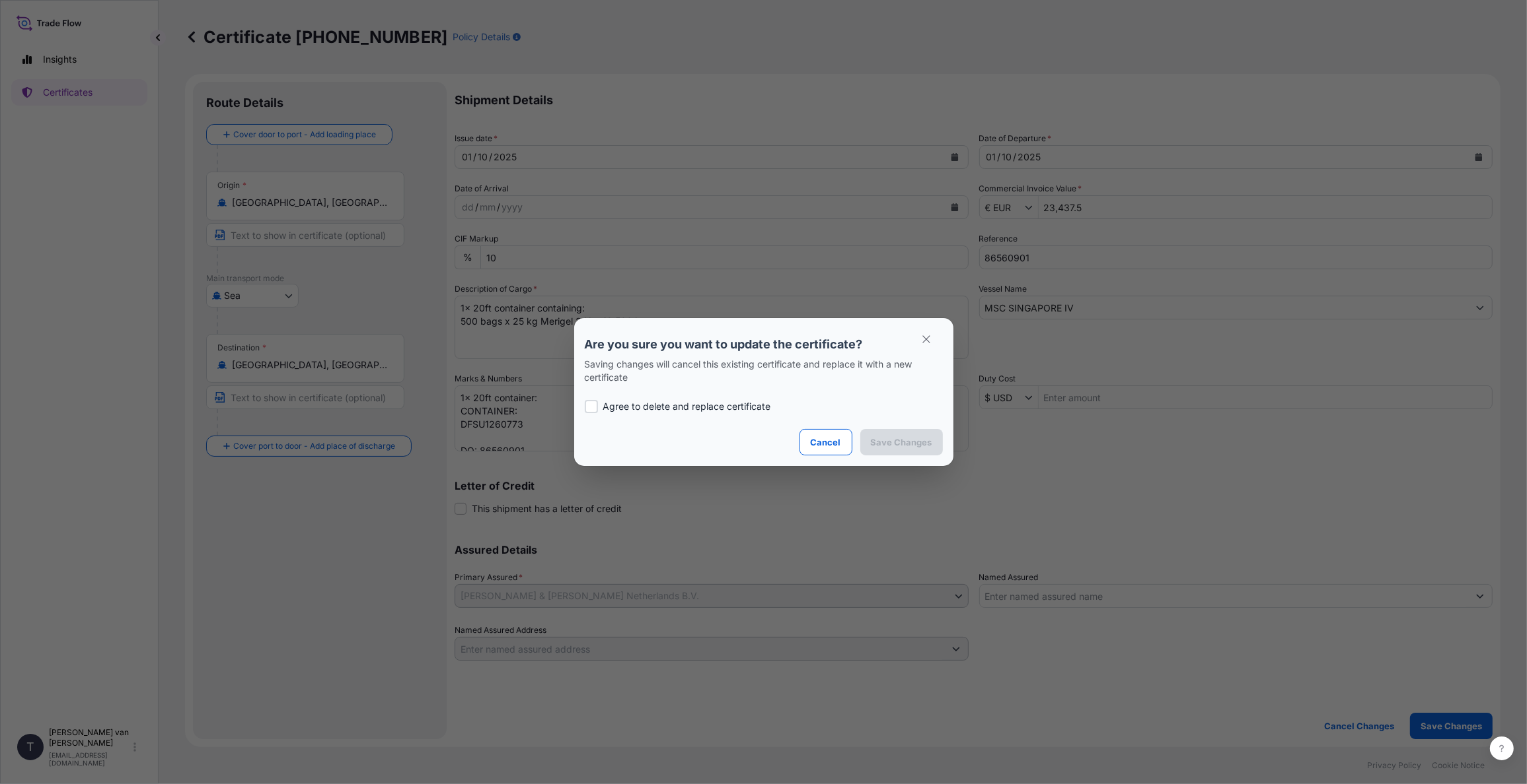
click at [598, 401] on label "Agree to delete and replace certificate" at bounding box center [764, 407] width 358 height 14
checkbox input "true"
click at [916, 441] on p "Save Changes" at bounding box center [901, 442] width 62 height 14
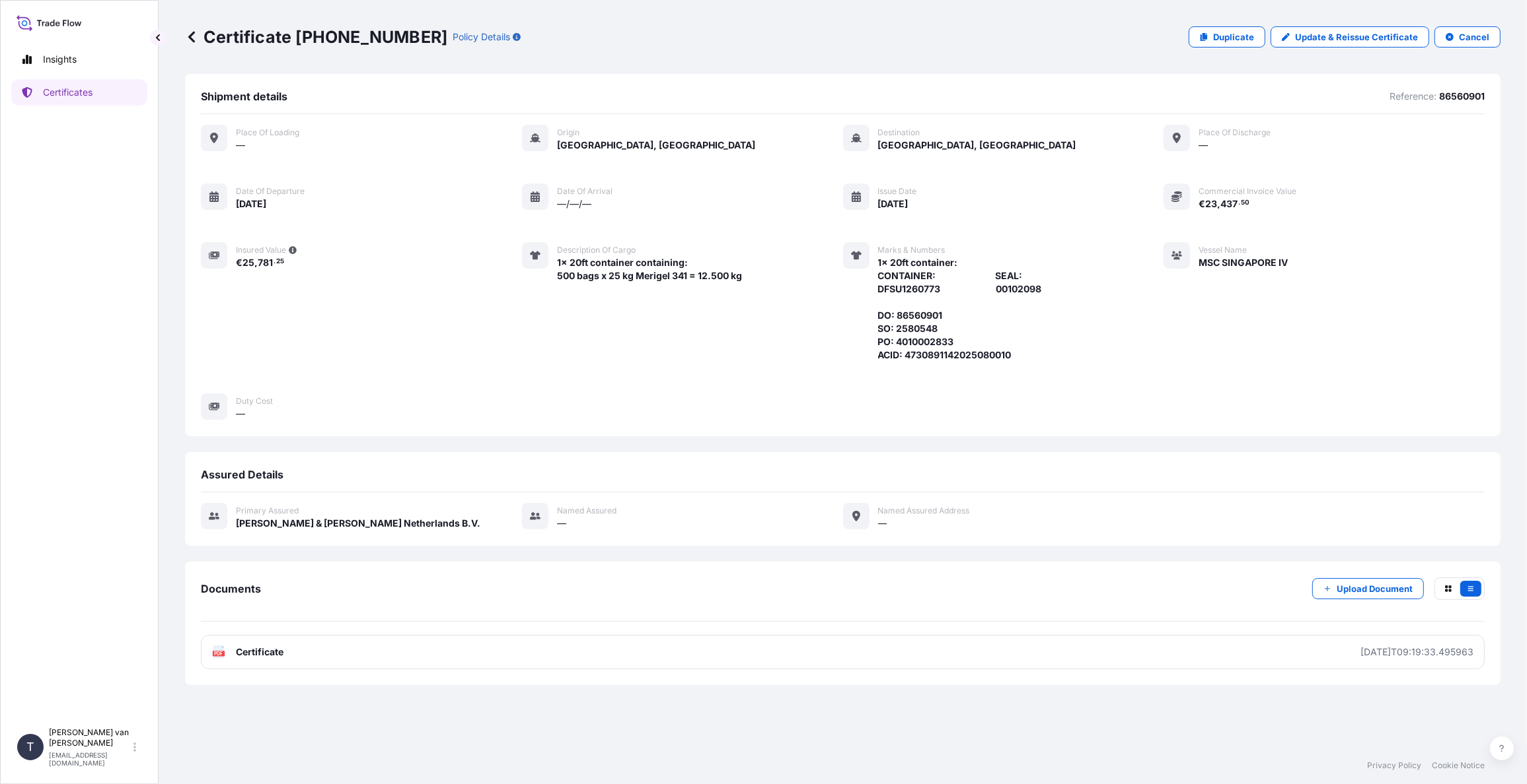
drag, startPoint x: 384, startPoint y: 40, endPoint x: 392, endPoint y: 36, distance: 8.9
click at [384, 39] on p "Certificate [PHONE_NUMBER]" at bounding box center [316, 36] width 262 height 21
drag, startPoint x: 401, startPoint y: 34, endPoint x: 292, endPoint y: 35, distance: 109.0
click at [292, 35] on p "Certificate [PHONE_NUMBER]" at bounding box center [316, 36] width 262 height 21
copy p "[PHONE_NUMBER]"
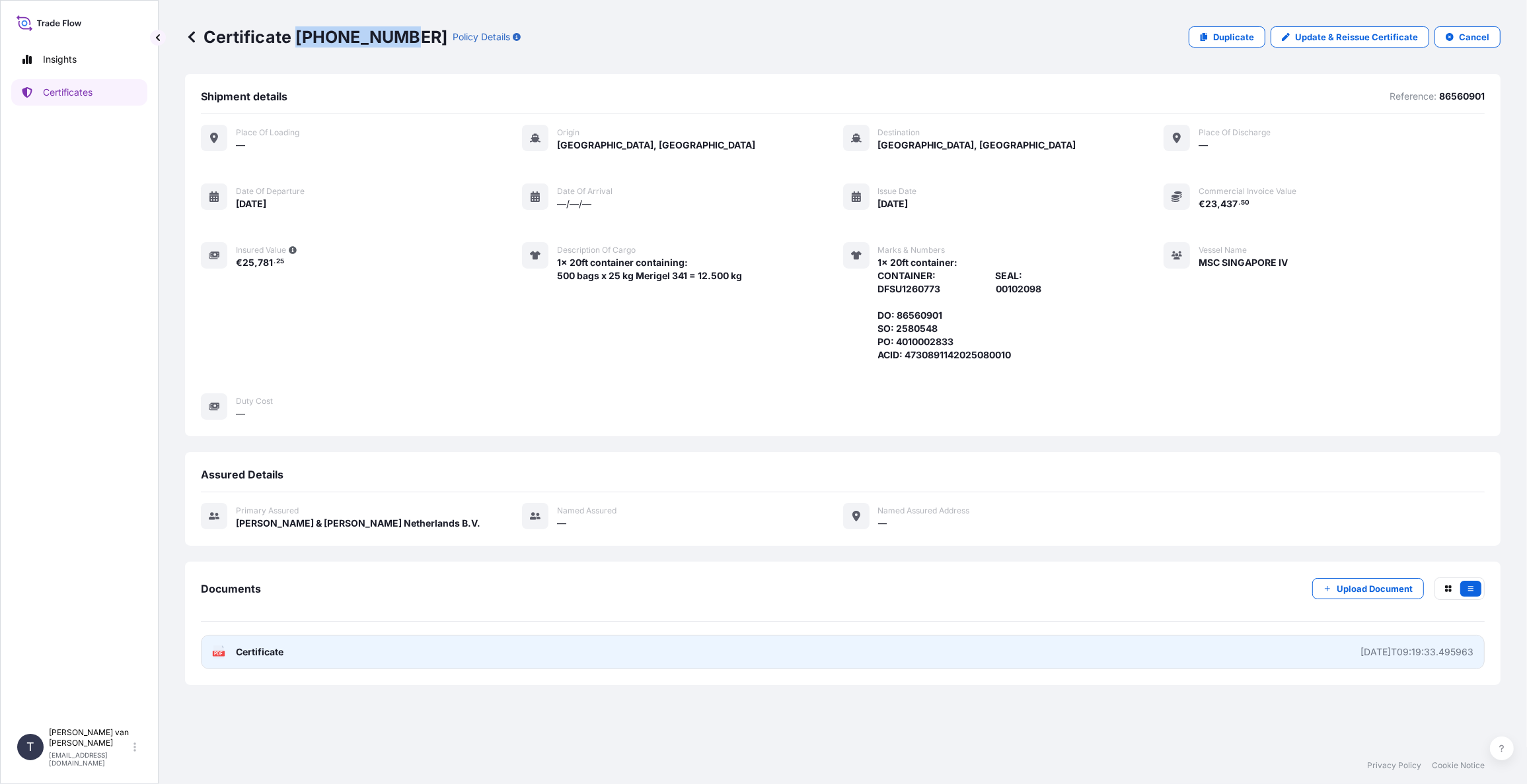
click at [246, 653] on span "Certificate" at bounding box center [260, 652] width 47 height 14
